Goal: Communication & Community: Answer question/provide support

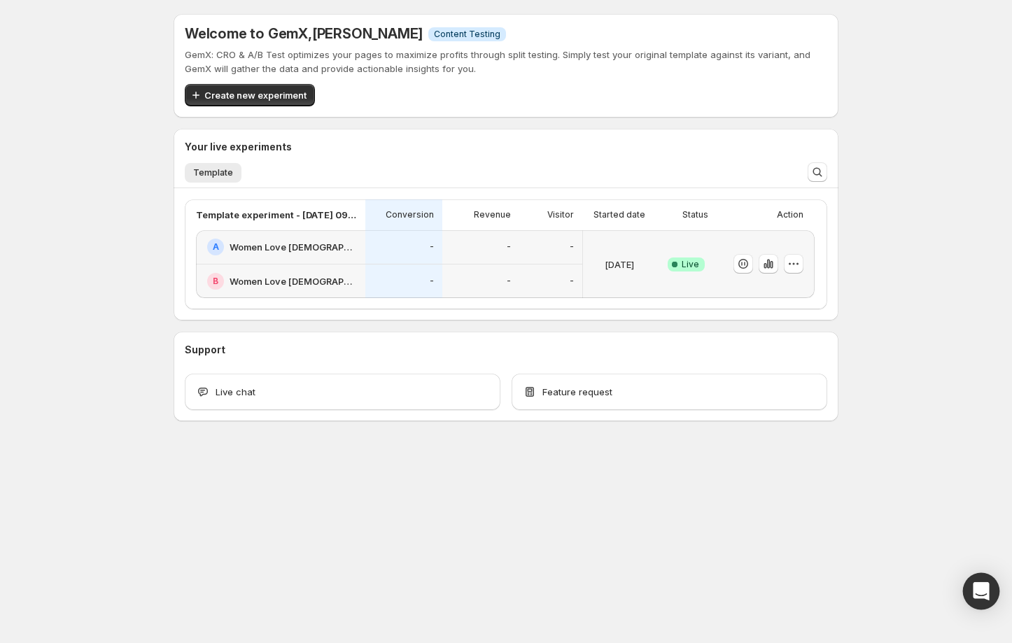
click at [980, 587] on icon "Open Intercom Messenger" at bounding box center [981, 591] width 16 height 18
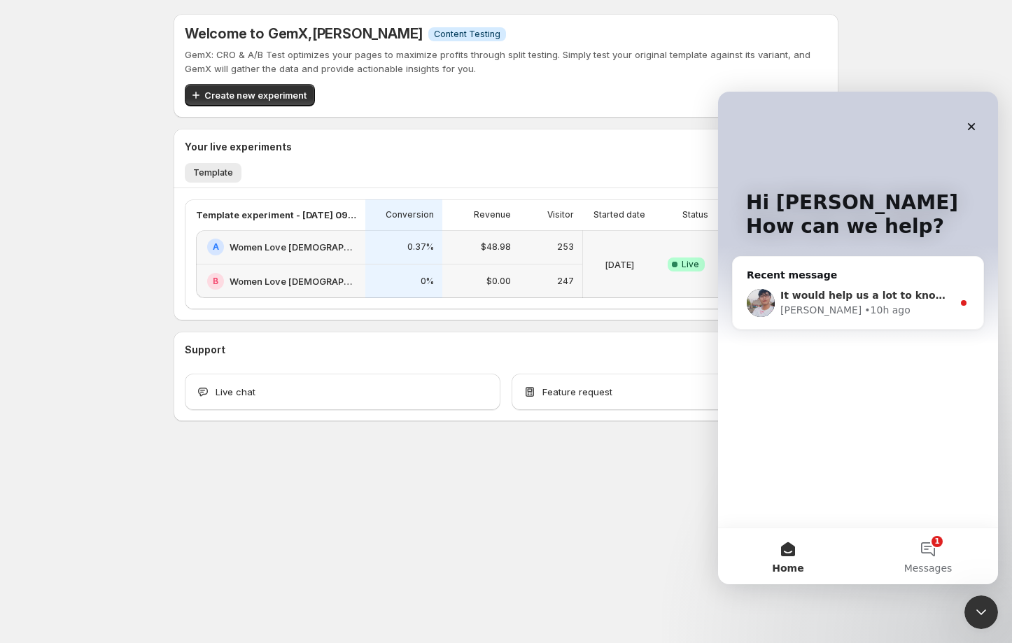
click at [906, 315] on div "[PERSON_NAME] • 10h ago" at bounding box center [867, 310] width 172 height 15
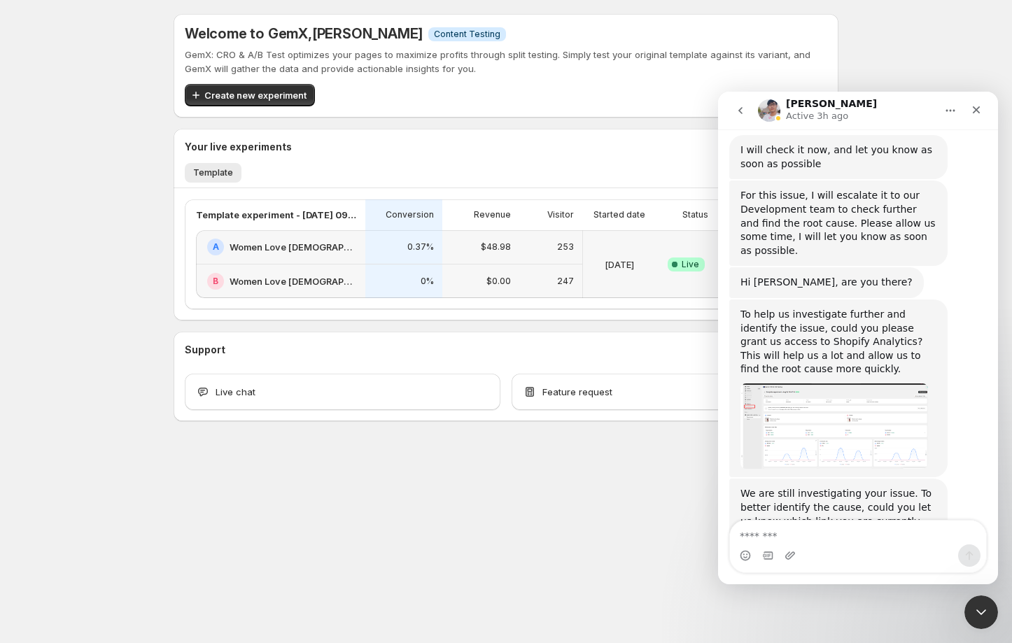
scroll to position [1754, 0]
click at [805, 382] on img "Antony says…" at bounding box center [835, 425] width 188 height 86
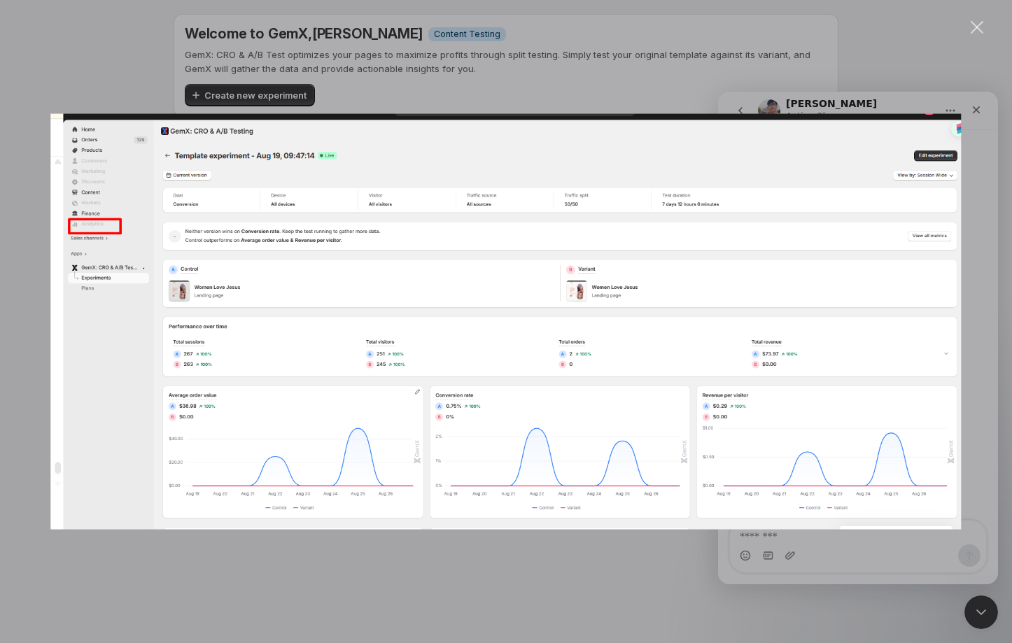
click at [980, 22] on div "Close" at bounding box center [977, 27] width 13 height 13
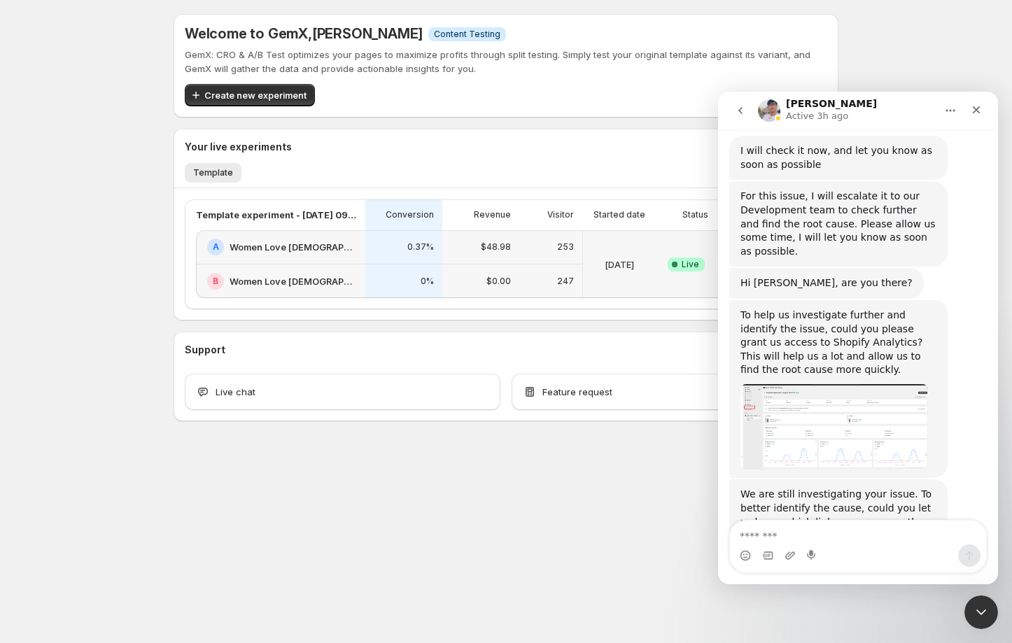
scroll to position [1754, 0]
drag, startPoint x: 914, startPoint y: 430, endPoint x: 709, endPoint y: 419, distance: 205.4
click html "Antony Active 3h ago We're on GMT + 7 timezone and may get back to you shortly!…"
copy div "In addition, would it be possible for you to grant us access to view your FB pi…"
click at [753, 526] on textarea "Message…" at bounding box center [858, 533] width 256 height 24
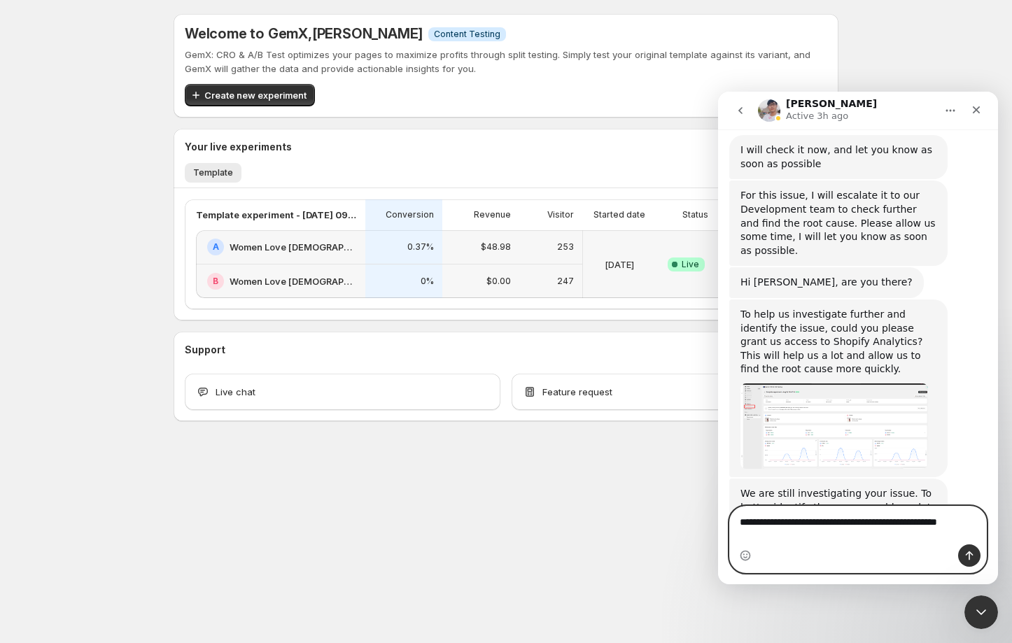
scroll to position [1768, 0]
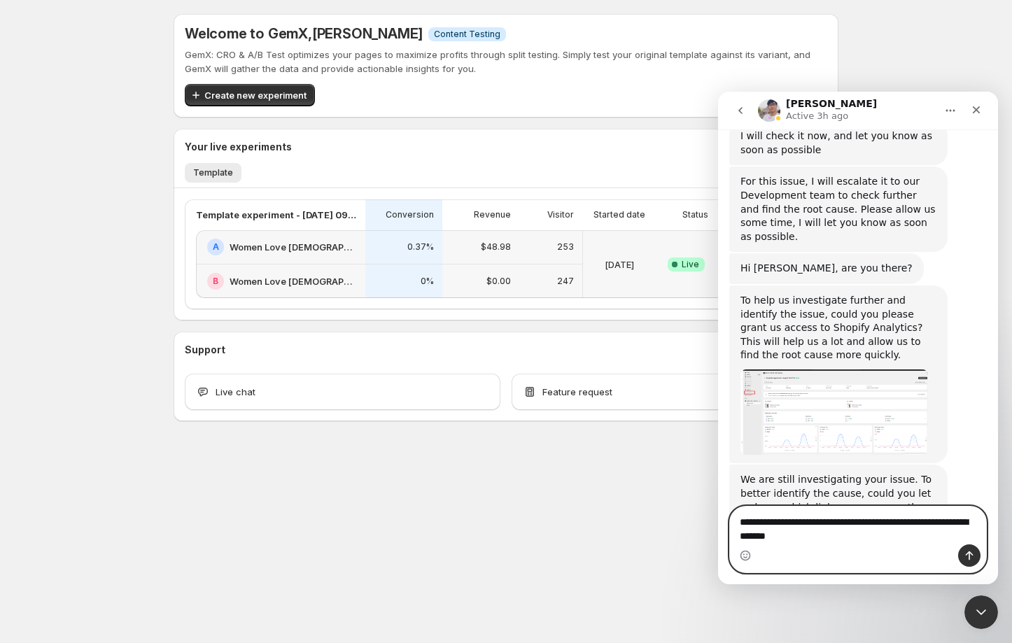
type textarea "**********"
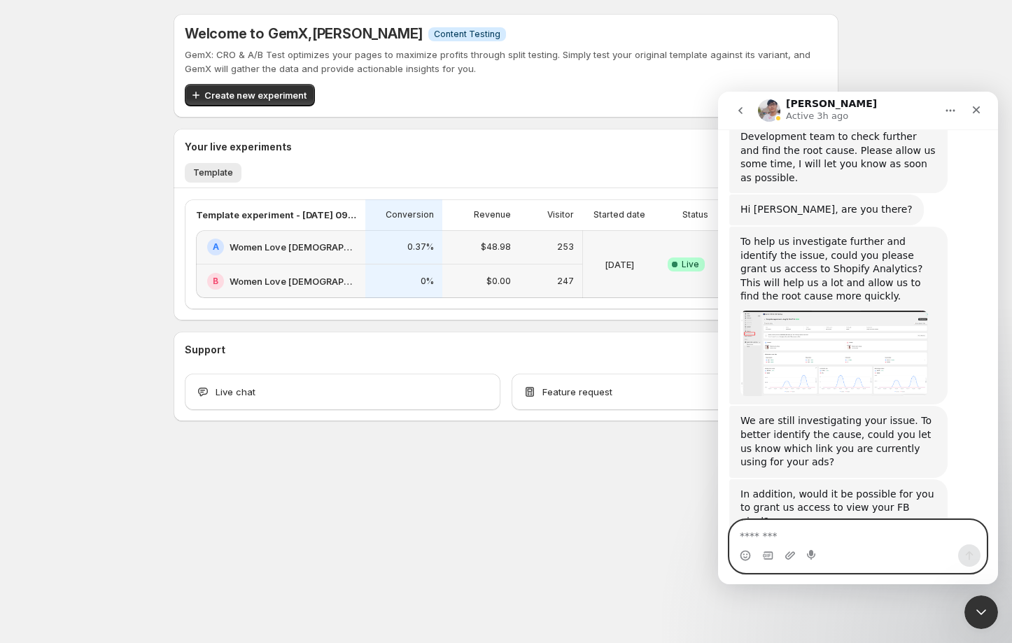
scroll to position [1829, 0]
